Goal: Task Accomplishment & Management: Complete application form

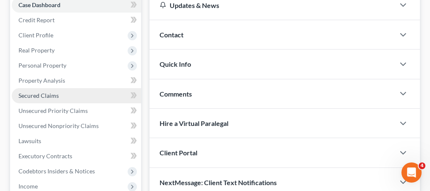
scroll to position [103, 0]
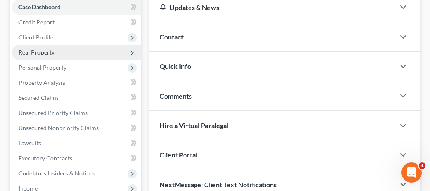
click at [53, 55] on span "Real Property" at bounding box center [36, 52] width 36 height 7
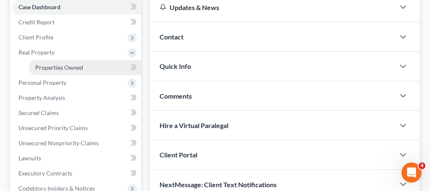
click at [54, 68] on span "Properties Owned" at bounding box center [59, 67] width 48 height 7
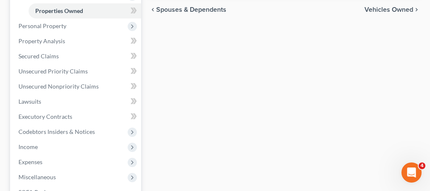
scroll to position [88, 0]
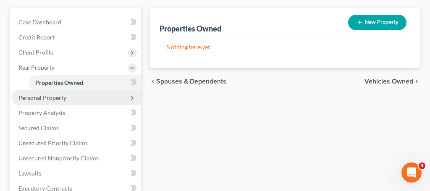
click at [58, 97] on span "Personal Property" at bounding box center [42, 97] width 48 height 7
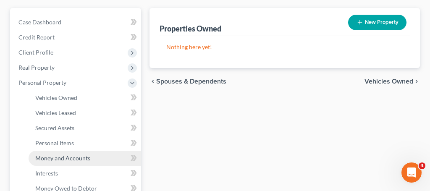
click at [58, 160] on span "Money and Accounts" at bounding box center [62, 158] width 55 height 7
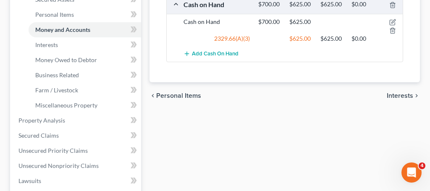
scroll to position [213, 0]
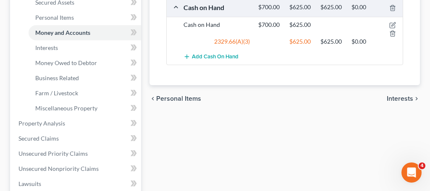
click at [402, 98] on span "Interests" at bounding box center [400, 98] width 26 height 7
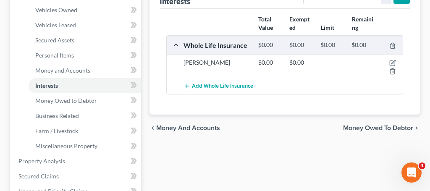
scroll to position [179, 0]
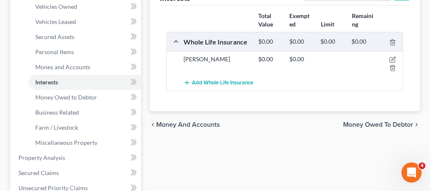
click at [379, 126] on span "Money Owed to Debtor" at bounding box center [378, 124] width 70 height 7
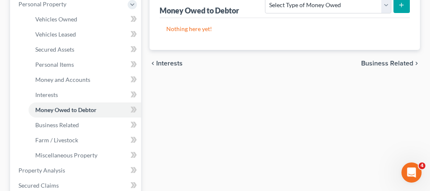
scroll to position [164, 0]
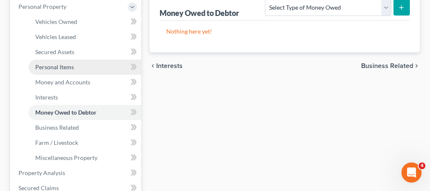
click at [65, 68] on span "Personal Items" at bounding box center [54, 66] width 39 height 7
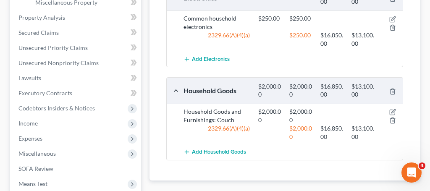
scroll to position [313, 0]
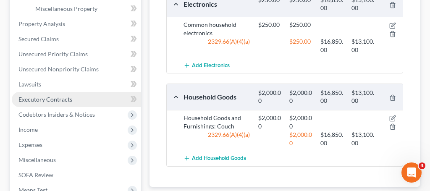
click at [56, 101] on span "Executory Contracts" at bounding box center [45, 99] width 54 height 7
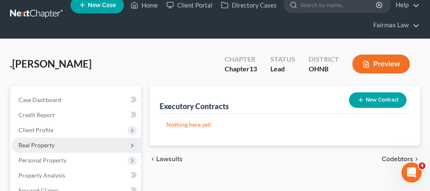
scroll to position [10, 0]
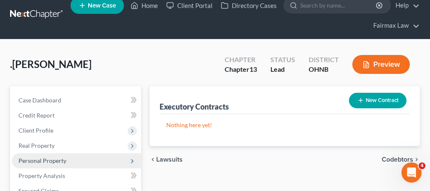
click at [50, 163] on span "Personal Property" at bounding box center [42, 160] width 48 height 7
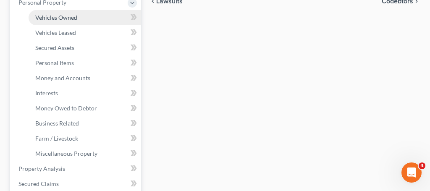
scroll to position [249, 0]
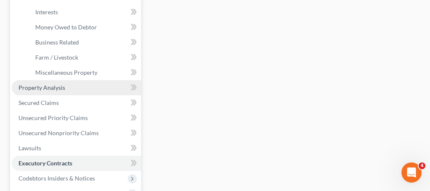
click at [57, 87] on span "Property Analysis" at bounding box center [41, 87] width 47 height 7
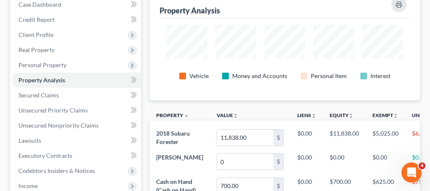
scroll to position [109, 0]
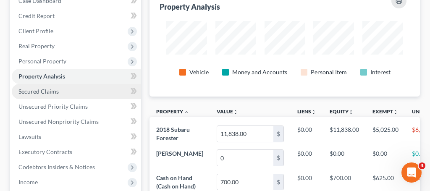
click at [45, 89] on span "Secured Claims" at bounding box center [38, 91] width 40 height 7
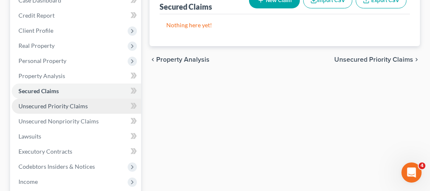
click at [65, 107] on span "Unsecured Priority Claims" at bounding box center [52, 106] width 69 height 7
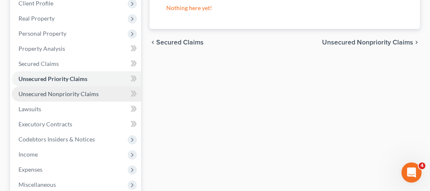
click at [77, 90] on span "Unsecured Nonpriority Claims" at bounding box center [58, 93] width 80 height 7
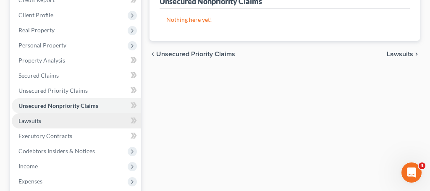
click at [39, 123] on span "Lawsuits" at bounding box center [29, 120] width 23 height 7
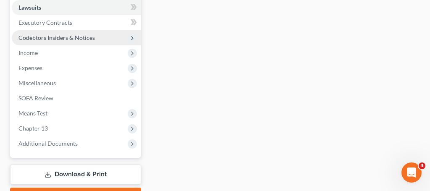
click at [68, 31] on span "Codebtors Insiders & Notices" at bounding box center [76, 37] width 129 height 15
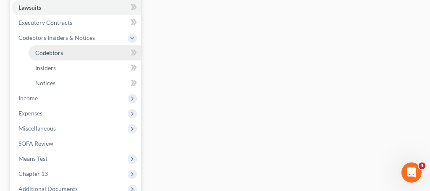
click at [50, 54] on span "Codebtors" at bounding box center [49, 52] width 28 height 7
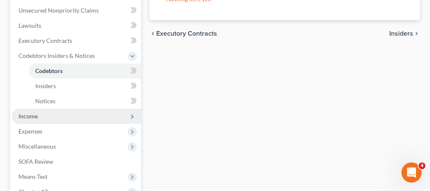
click at [34, 111] on span "Income" at bounding box center [76, 116] width 129 height 15
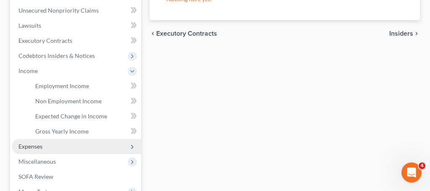
click at [33, 150] on span "Expenses" at bounding box center [76, 146] width 129 height 15
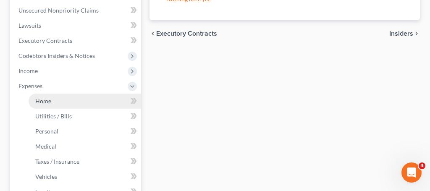
click at [42, 102] on span "Home" at bounding box center [43, 100] width 16 height 7
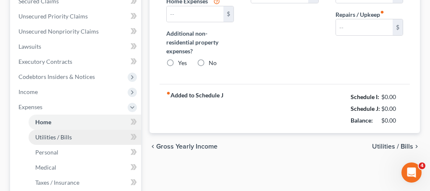
type input "702.00"
type input "499.00"
radio input "true"
type input "0.00"
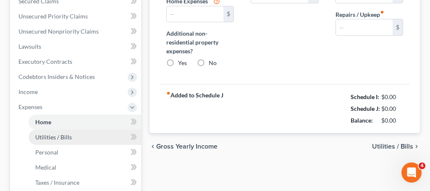
type input "0.00"
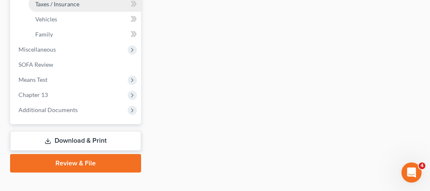
scroll to position [391, 0]
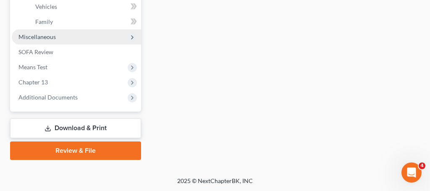
click at [35, 37] on span "Miscellaneous" at bounding box center [36, 36] width 37 height 7
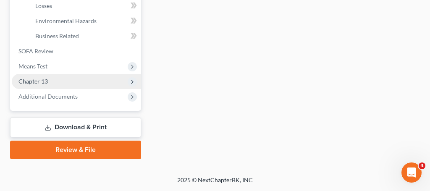
scroll to position [361, 0]
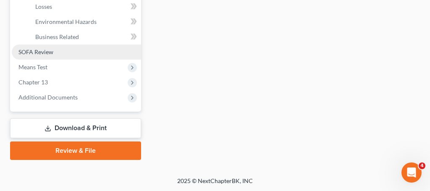
click at [42, 54] on span "SOFA Review" at bounding box center [35, 51] width 35 height 7
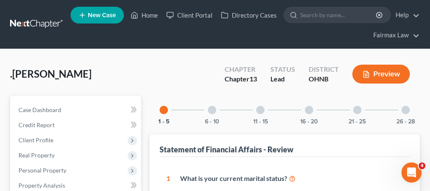
click at [213, 112] on div at bounding box center [212, 110] width 8 height 8
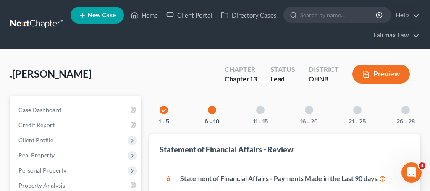
click at [263, 109] on div at bounding box center [260, 110] width 8 height 8
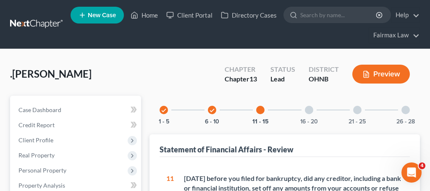
click at [312, 112] on div at bounding box center [309, 110] width 8 height 8
click at [363, 110] on div "21 - 25" at bounding box center [357, 110] width 29 height 29
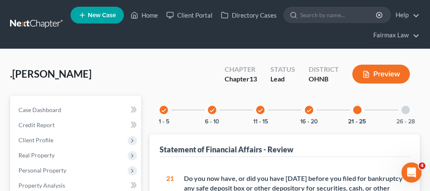
click at [408, 108] on div at bounding box center [406, 110] width 8 height 8
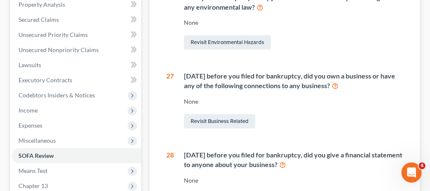
scroll to position [184, 0]
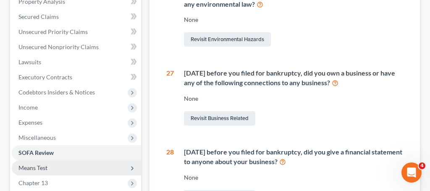
click at [38, 169] on span "Means Test" at bounding box center [32, 167] width 29 height 7
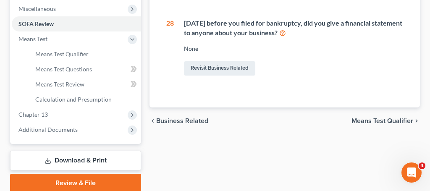
scroll to position [329, 0]
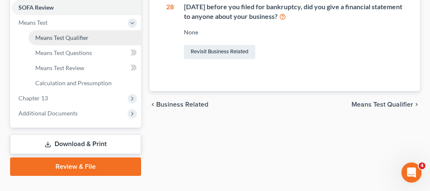
click at [79, 37] on span "Means Test Qualifier" at bounding box center [61, 37] width 53 height 7
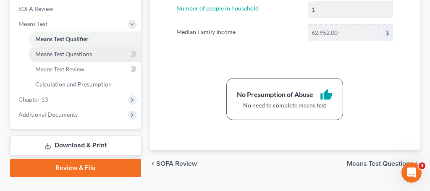
scroll to position [346, 0]
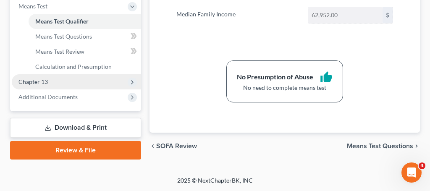
click at [38, 84] on span "Chapter 13" at bounding box center [32, 81] width 29 height 7
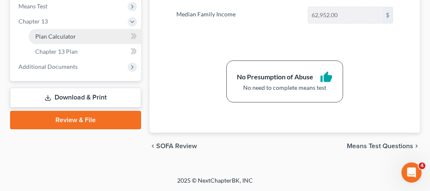
click at [65, 37] on span "Plan Calculator" at bounding box center [55, 36] width 41 height 7
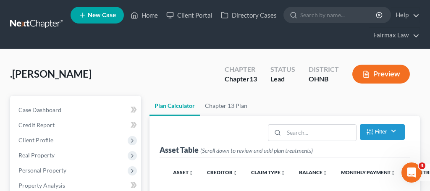
select select "59"
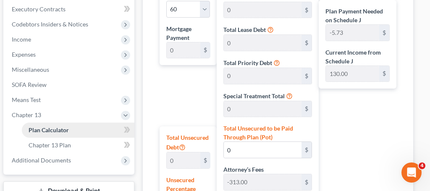
scroll to position [252, 0]
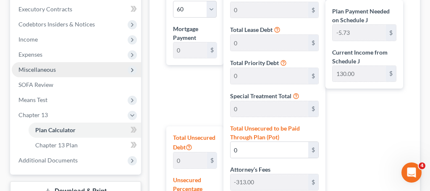
click at [50, 70] on span "Miscellaneous" at bounding box center [36, 69] width 37 height 7
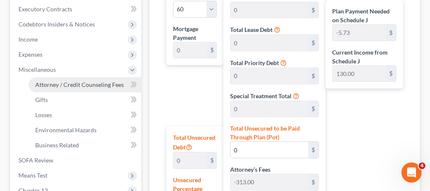
click at [57, 83] on span "Attorney / Credit Counseling Fees" at bounding box center [79, 84] width 89 height 7
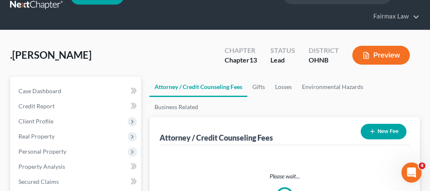
select select "4"
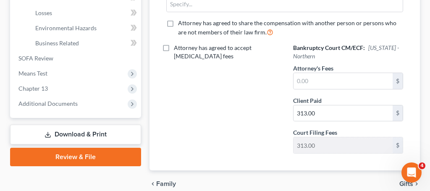
scroll to position [349, 0]
